Goal: Communication & Community: Connect with others

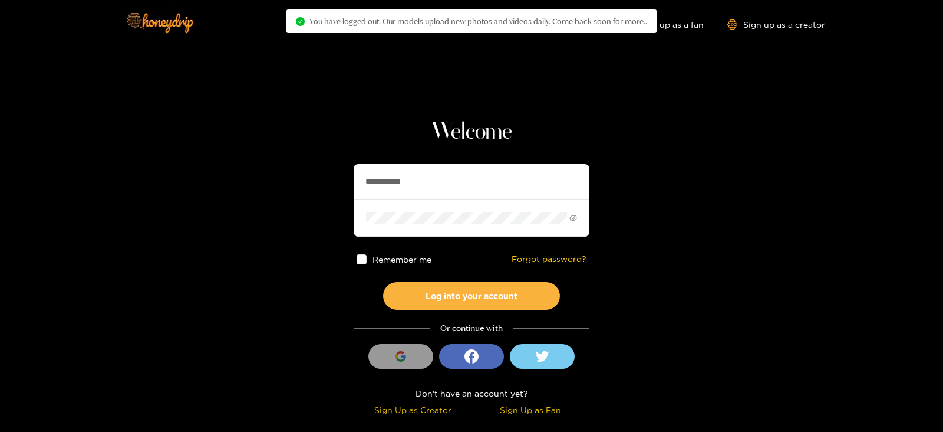
click at [427, 175] on input "**********" at bounding box center [472, 181] width 236 height 35
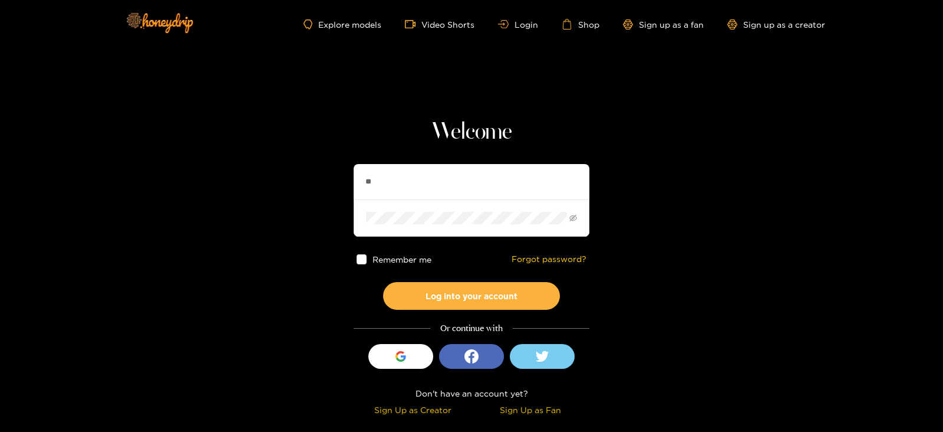
type input "*"
type input "******"
click at [383, 282] on button "Log into your account" at bounding box center [471, 296] width 177 height 28
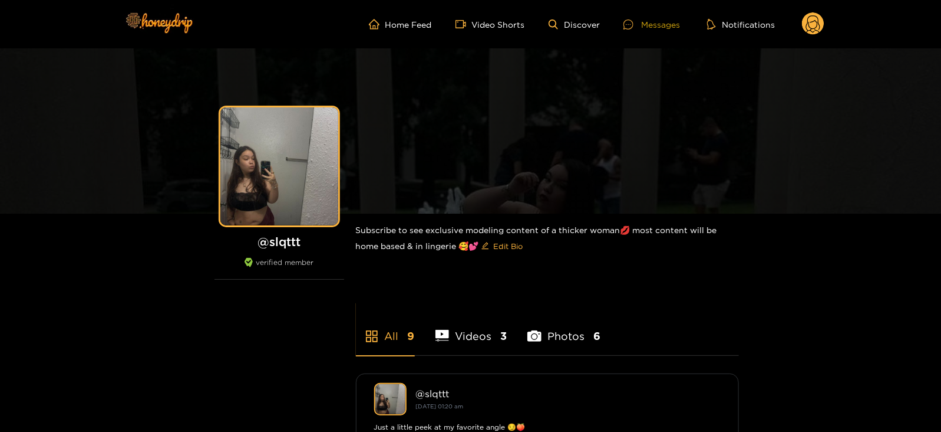
click at [627, 27] on icon at bounding box center [629, 24] width 10 height 10
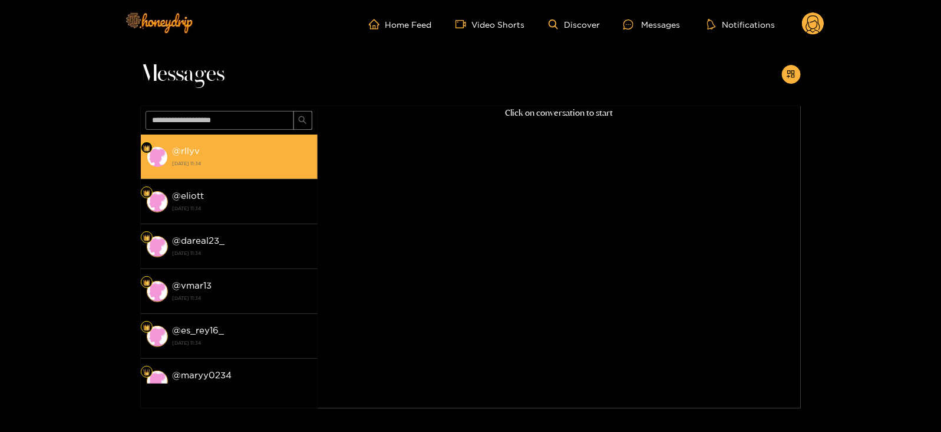
click at [249, 158] on strong "[DATE] 11:34" at bounding box center [242, 163] width 139 height 11
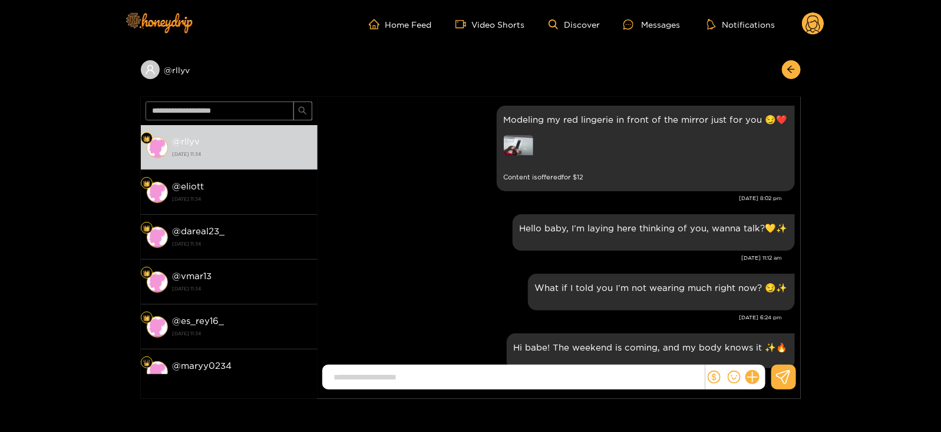
scroll to position [1748, 0]
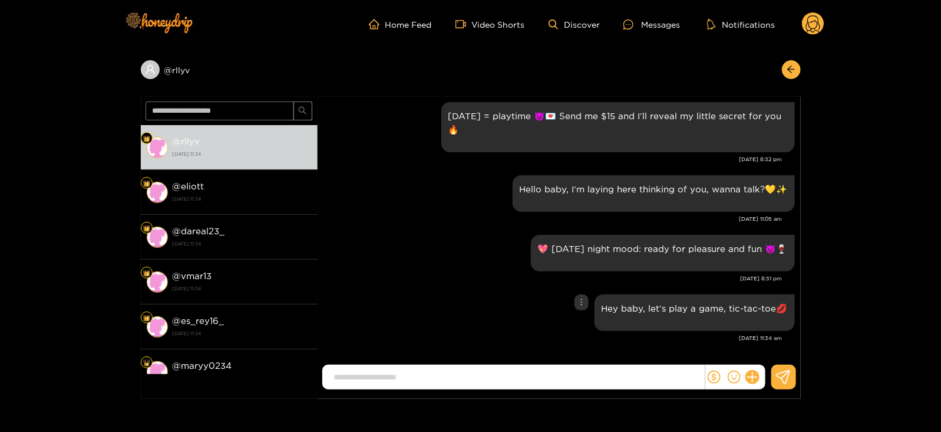
click at [644, 317] on div "Hey baby, let’s play a game, tic-tac-toe💋" at bounding box center [695, 312] width 186 height 22
copy div "Hey baby, let’s play a game, tic-tac-toe💋"
click at [809, 25] on icon at bounding box center [813, 25] width 14 height 21
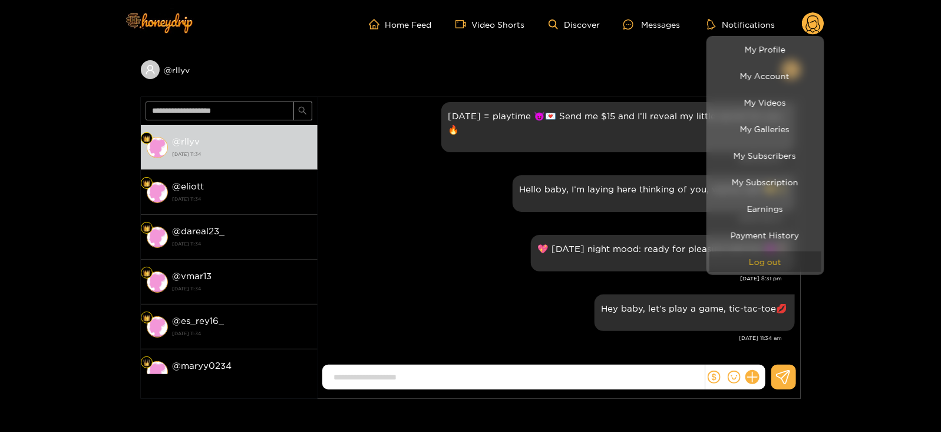
click at [753, 255] on button "Log out" at bounding box center [766, 261] width 112 height 21
